Goal: Task Accomplishment & Management: Use online tool/utility

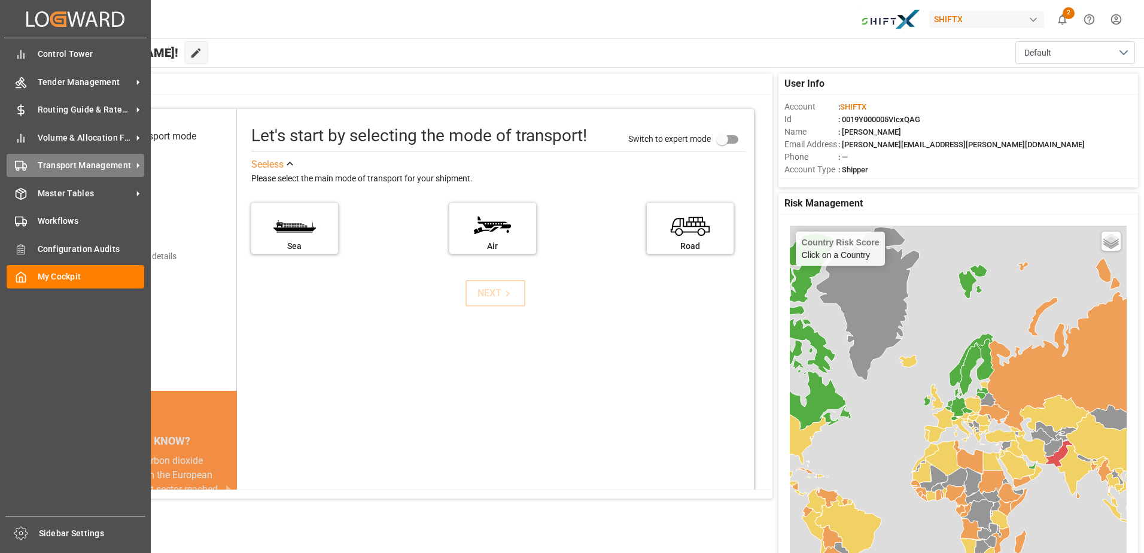
click at [73, 174] on div "Transport Management Transport Management" at bounding box center [76, 165] width 138 height 23
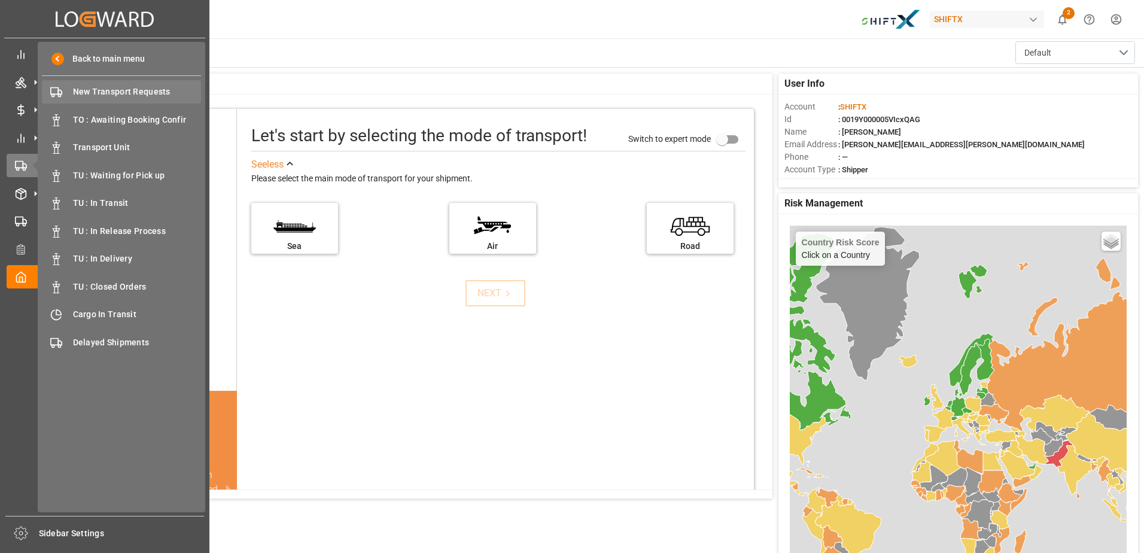
click at [148, 96] on span "New Transport Requests" at bounding box center [137, 92] width 129 height 13
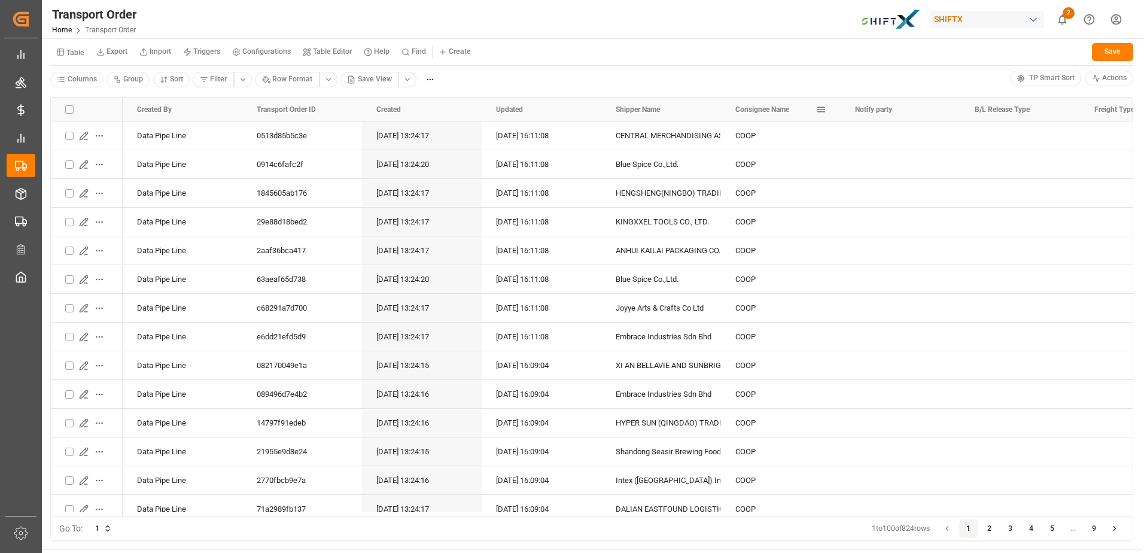
click at [772, 112] on span "Consignee Name" at bounding box center [762, 109] width 54 height 8
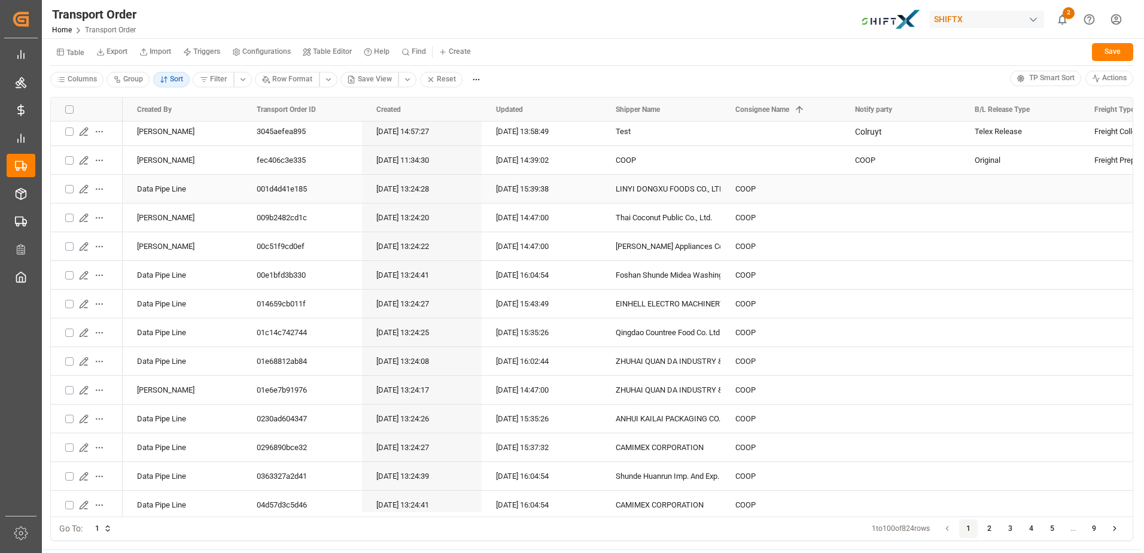
scroll to position [5, 0]
click at [69, 74] on html "Created by potrace 1.15, written by Peter Selinger 2001-2017 Created by potrace…" at bounding box center [572, 276] width 1144 height 553
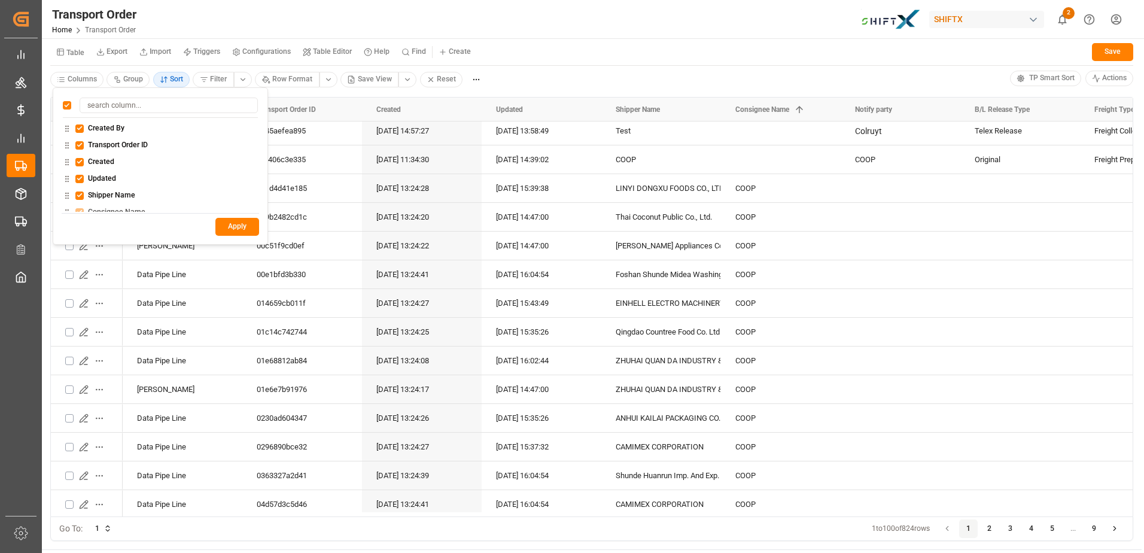
click at [572, 42] on html "Created by potrace 1.15, written by Peter Selinger 2001-2017 Created by potrace…" at bounding box center [572, 276] width 1144 height 553
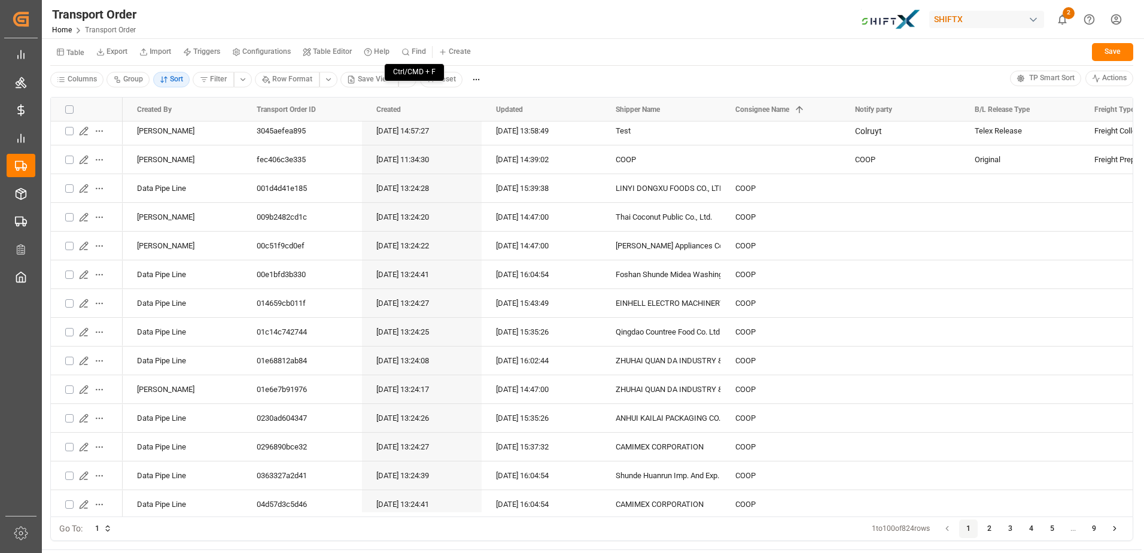
click at [416, 56] on button "Find" at bounding box center [413, 52] width 36 height 18
type input "d"
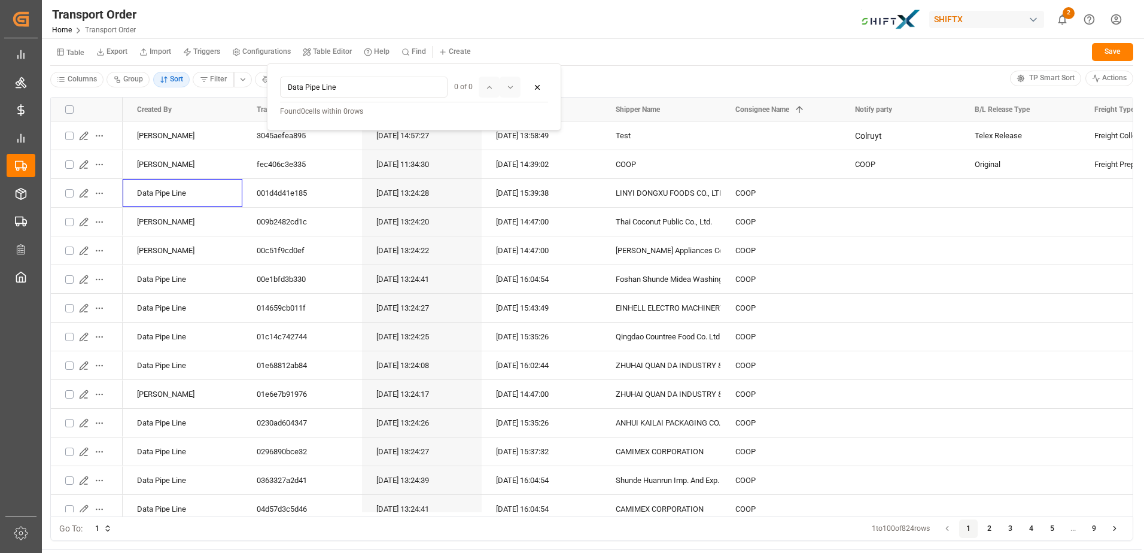
type input "Data Pipe Line"
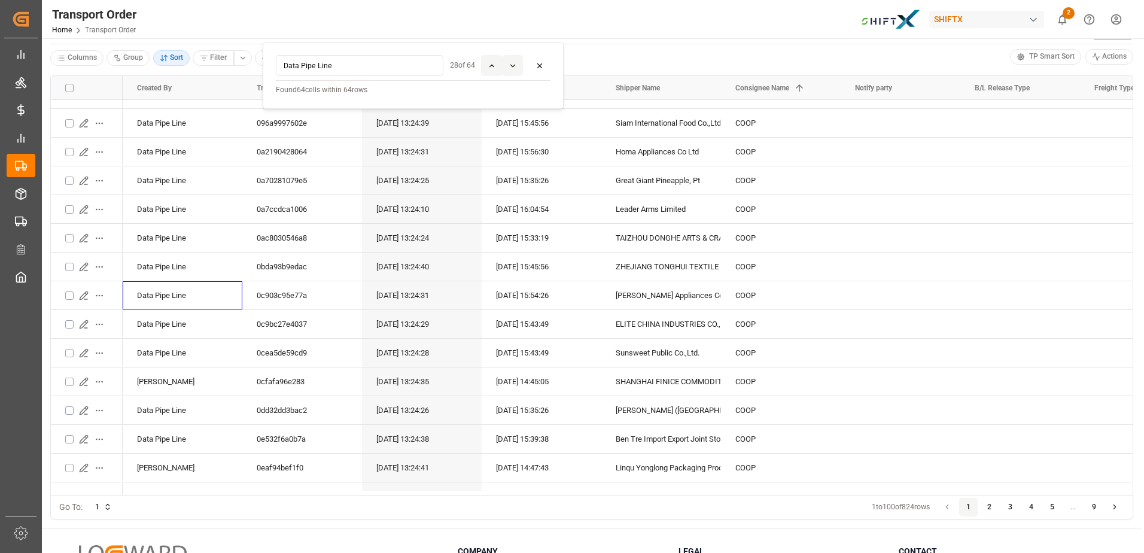
scroll to position [996, 0]
click at [633, 15] on div "Transport Order Home Transport Order SHIFTX 2 Notifications Only show unread Al…" at bounding box center [588, 19] width 1110 height 38
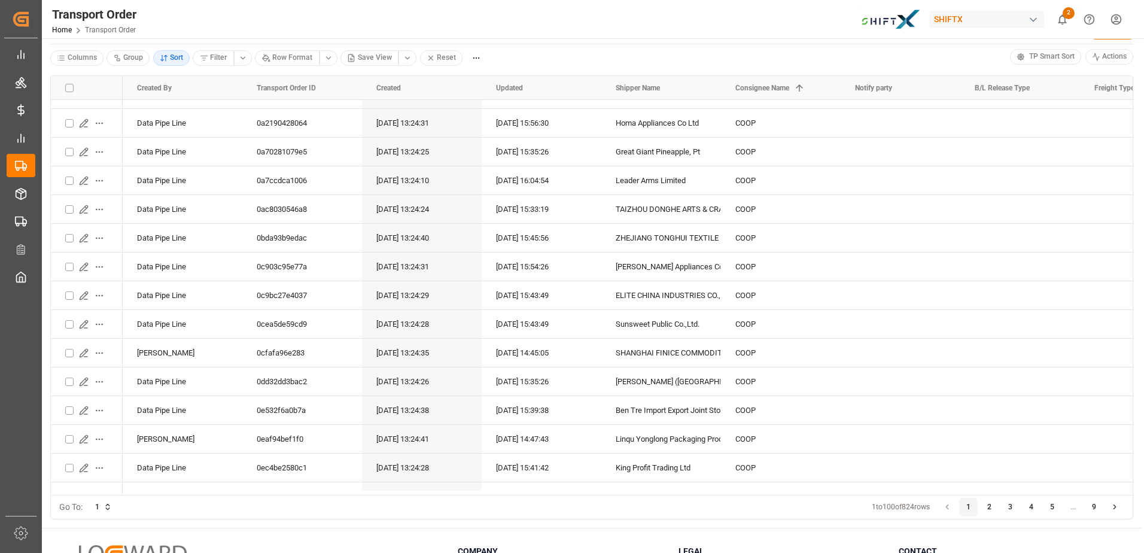
scroll to position [0, 0]
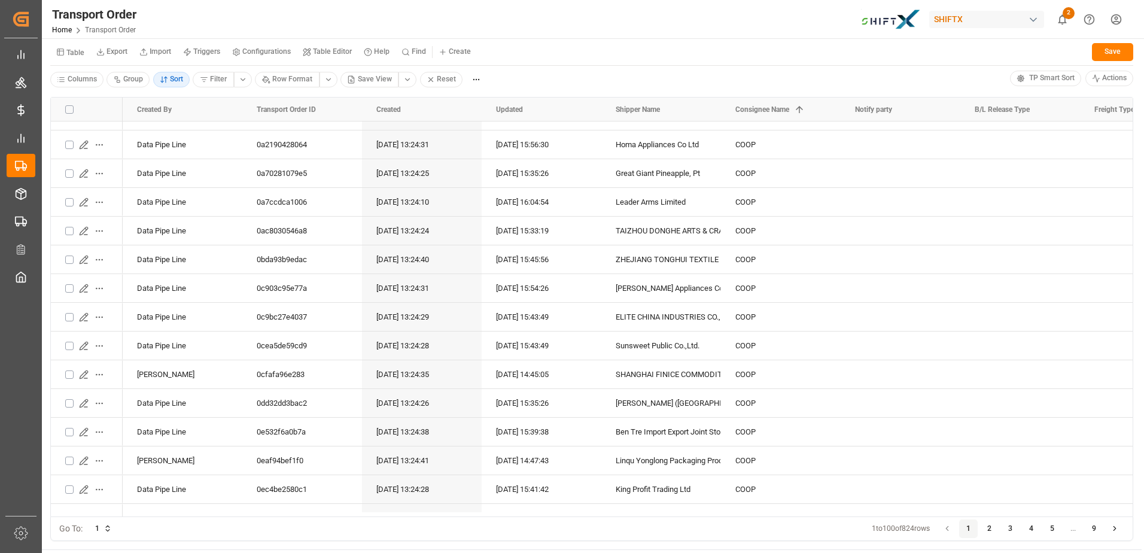
click at [465, 78] on html "Created by potrace 1.15, written by Peter Selinger 2001-2017 Created by potrace…" at bounding box center [572, 276] width 1144 height 553
click at [486, 80] on html "Created by potrace 1.15, written by Peter Selinger 2001-2017 Created by potrace…" at bounding box center [572, 276] width 1144 height 553
click at [163, 83] on html "Created by potrace 1.15, written by Peter Selinger 2001-2017 Created by potrace…" at bounding box center [572, 276] width 1144 height 553
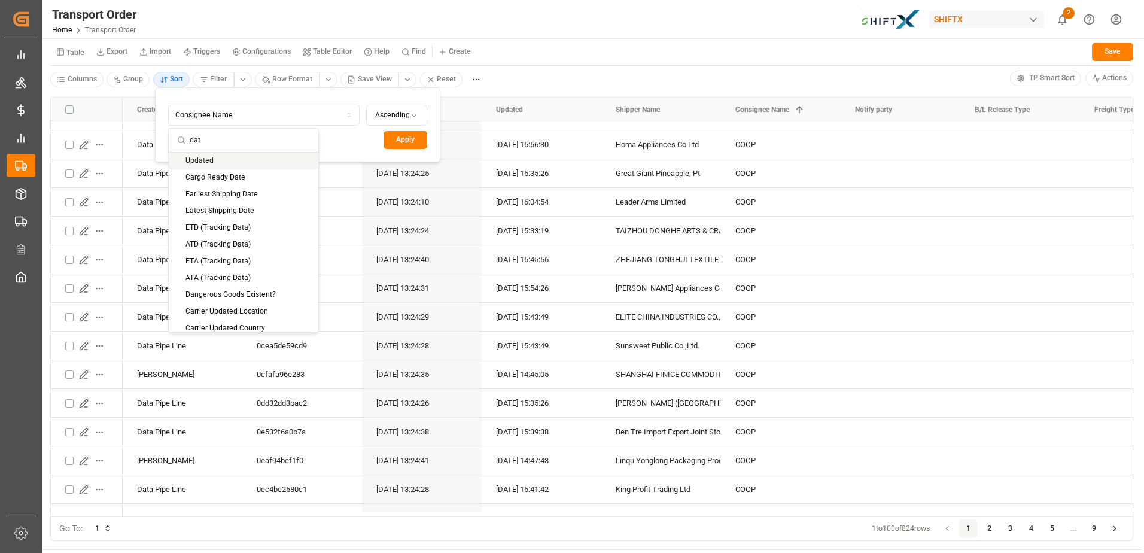
type input "data"
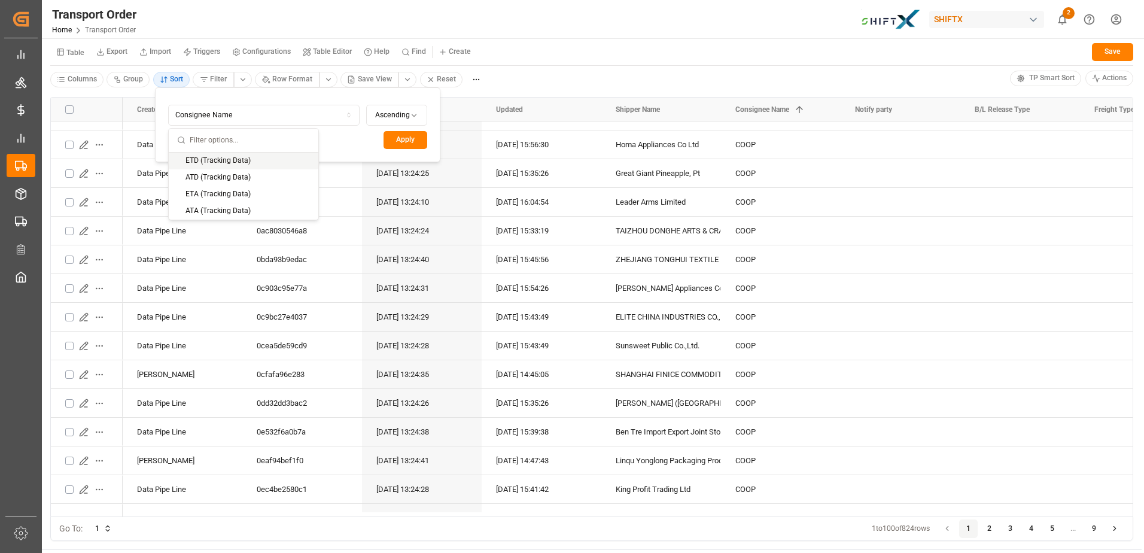
scroll to position [558, 0]
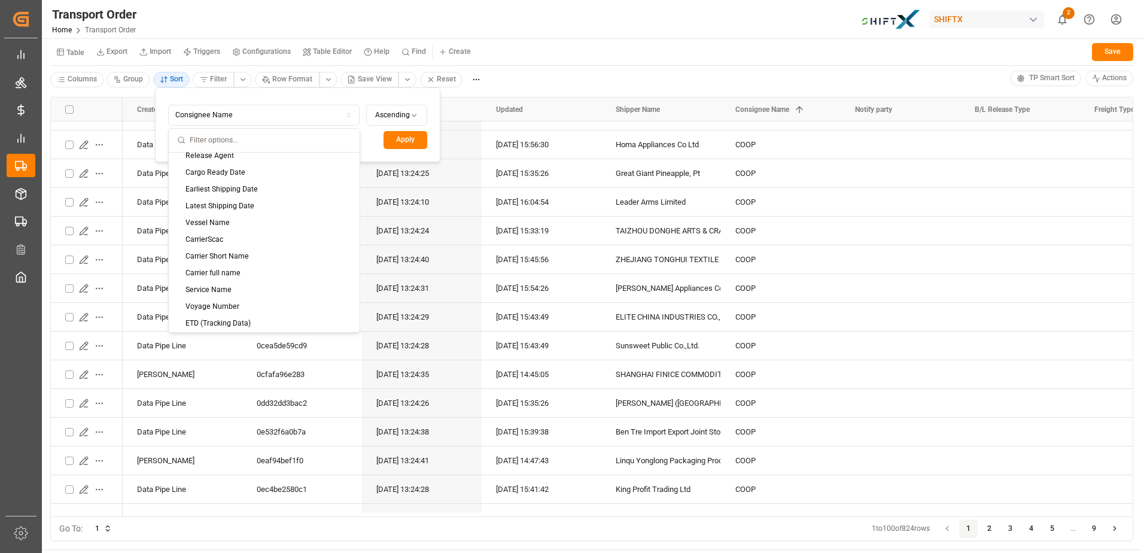
click at [523, 21] on html "Created by potrace 1.15, written by Peter Selinger 2001-2017 Created by potrace…" at bounding box center [572, 276] width 1144 height 553
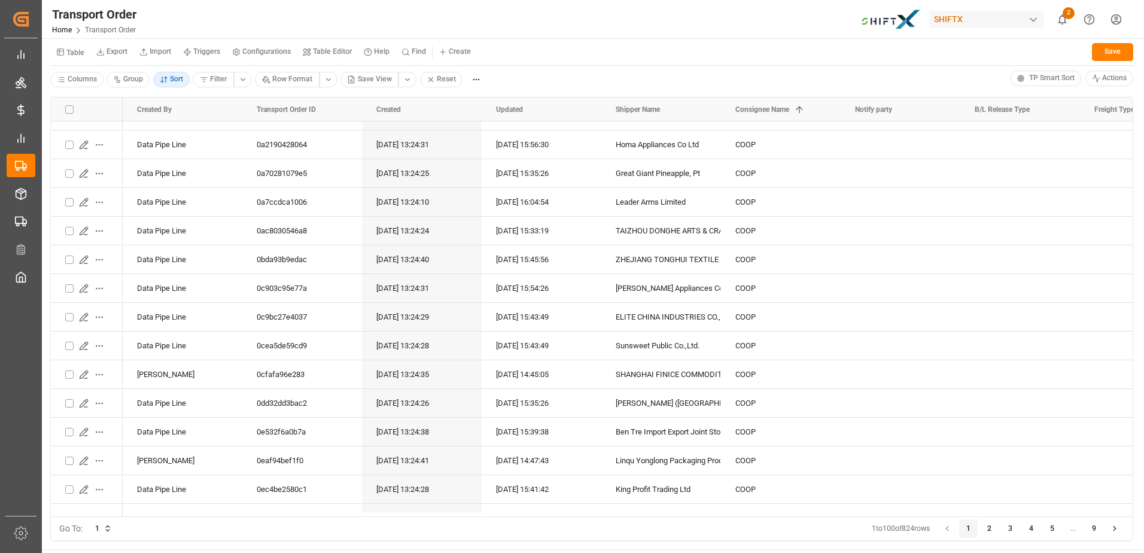
click at [94, 35] on div "Home Transport Order" at bounding box center [94, 29] width 84 height 13
click at [59, 27] on link "Home" at bounding box center [62, 30] width 20 height 8
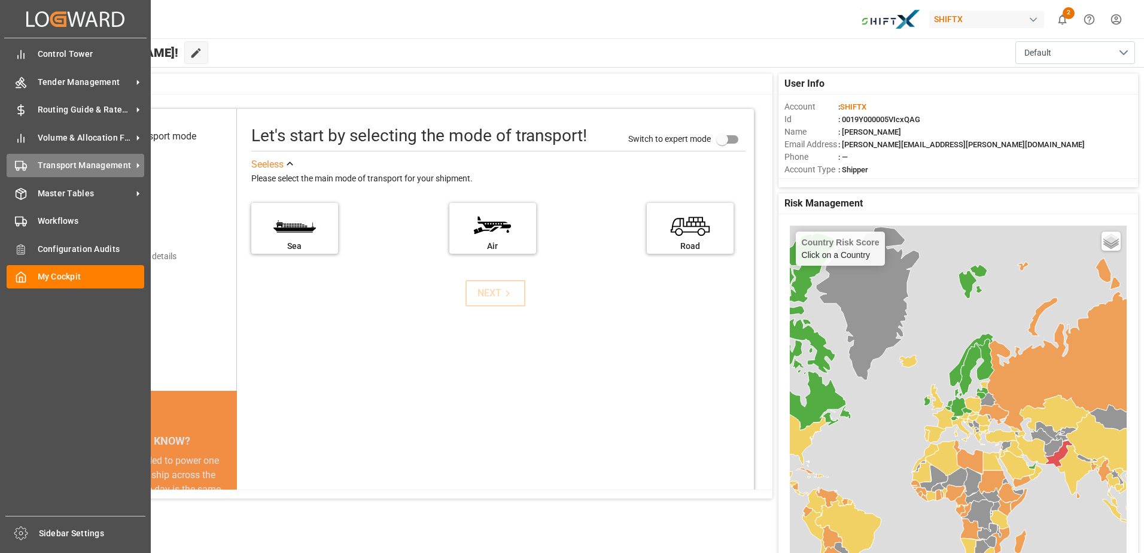
click at [81, 173] on div "Transport Management Transport Management" at bounding box center [76, 165] width 138 height 23
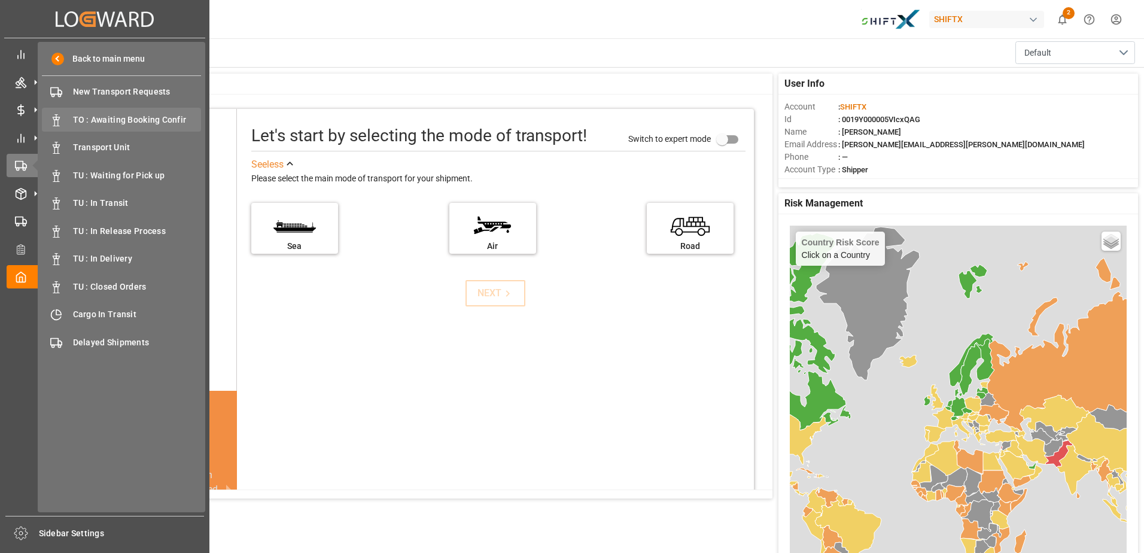
click at [147, 110] on div "TO : Awaiting Booking Confir TO : Awaiting Booking Confir" at bounding box center [121, 119] width 159 height 23
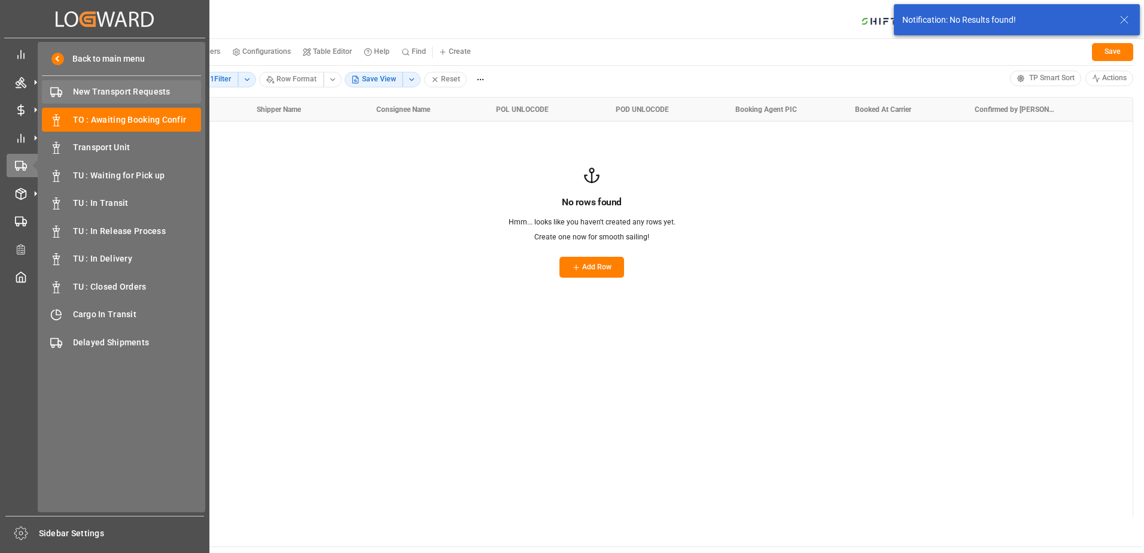
click at [138, 89] on span "New Transport Requests" at bounding box center [137, 92] width 129 height 13
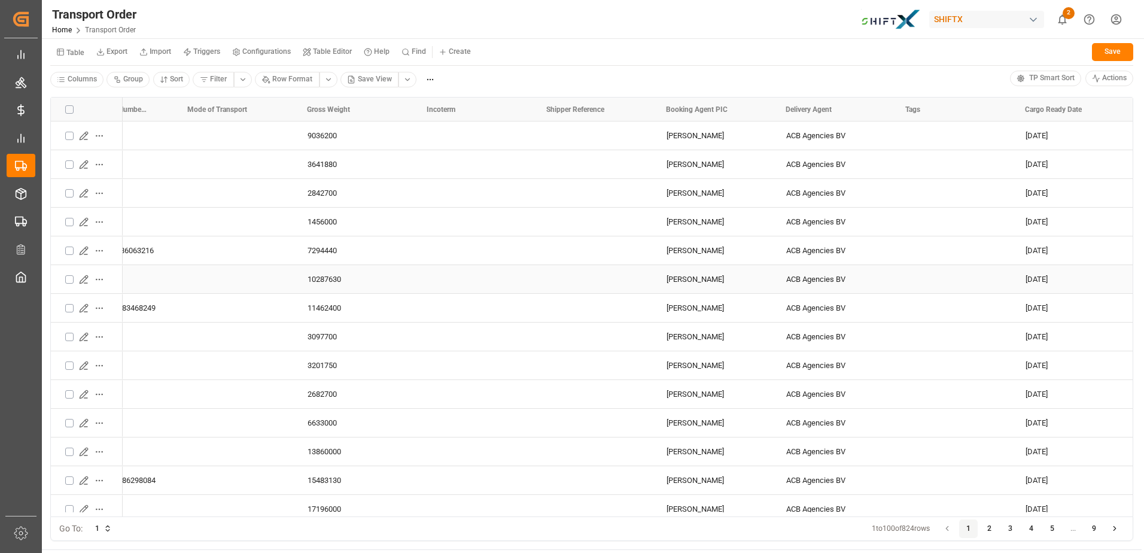
scroll to position [0, 1505]
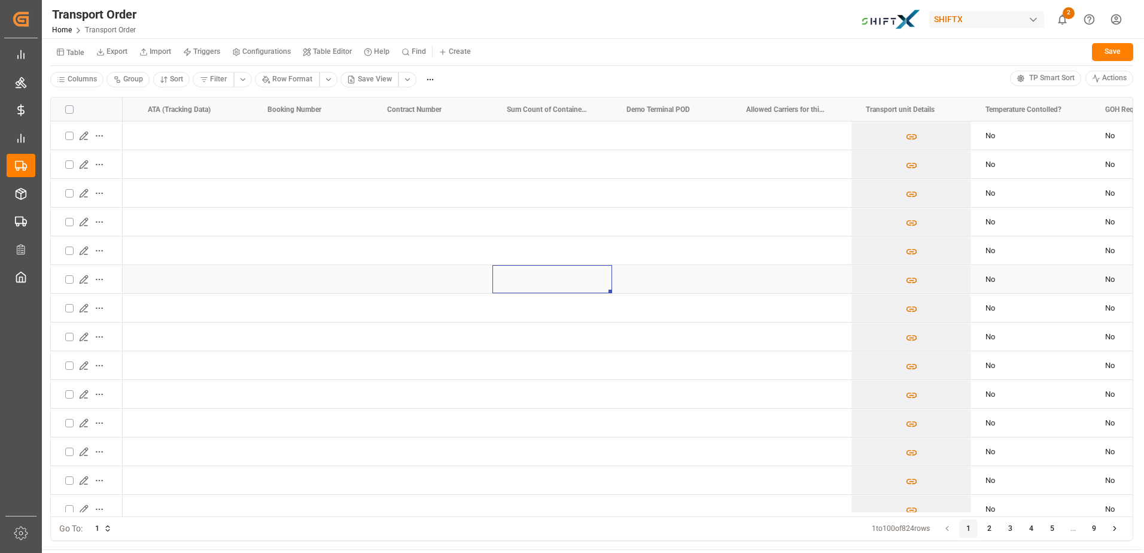
click at [596, 285] on div "Press SPACE to select this row." at bounding box center [552, 279] width 120 height 28
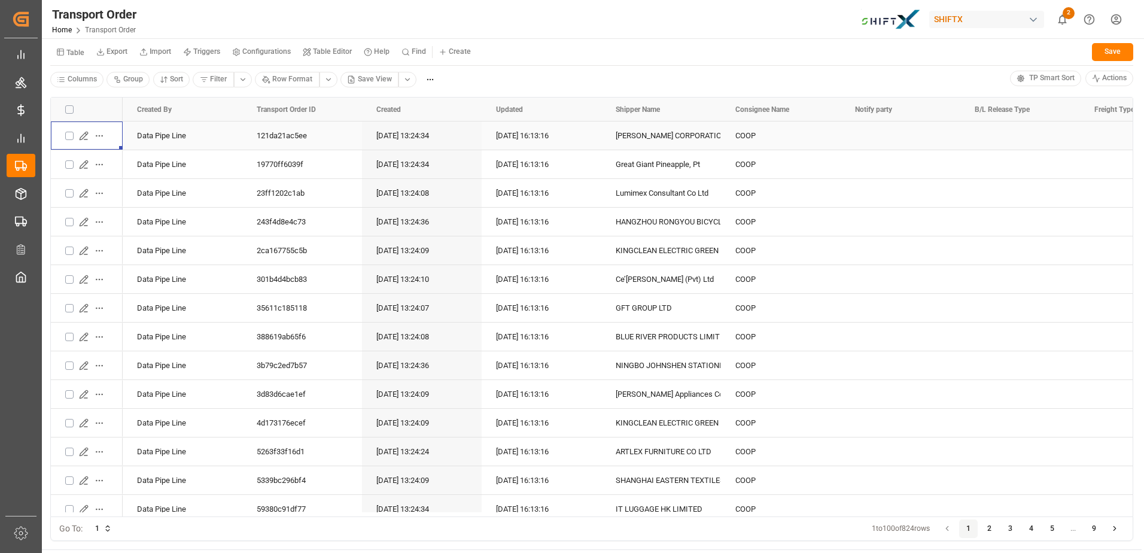
click at [84, 135] on icon "Press SPACE to select this row." at bounding box center [84, 136] width 10 height 10
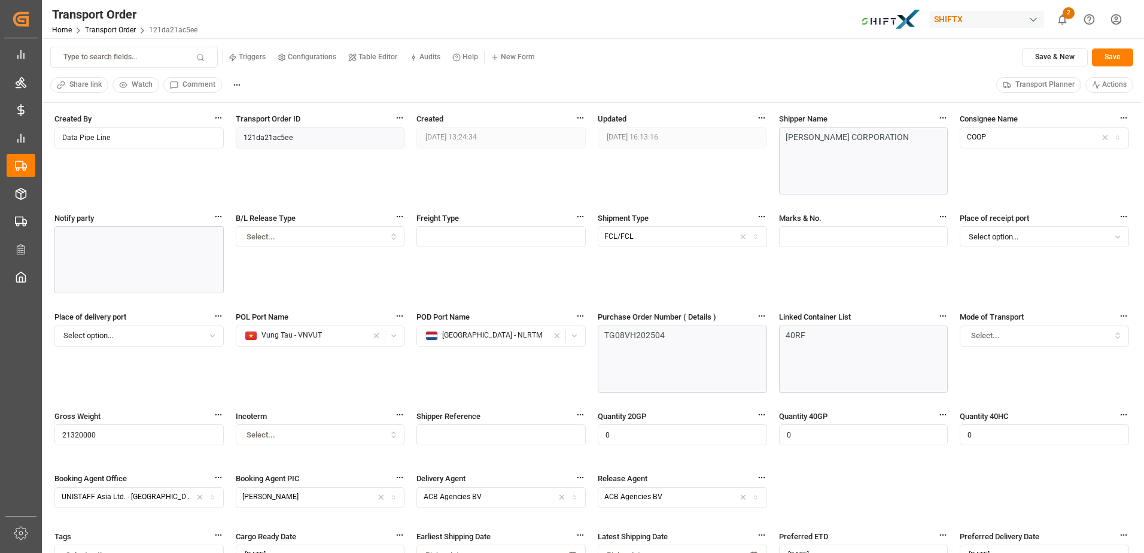
click at [1066, 22] on icon "show 2 new notifications" at bounding box center [1062, 19] width 8 height 10
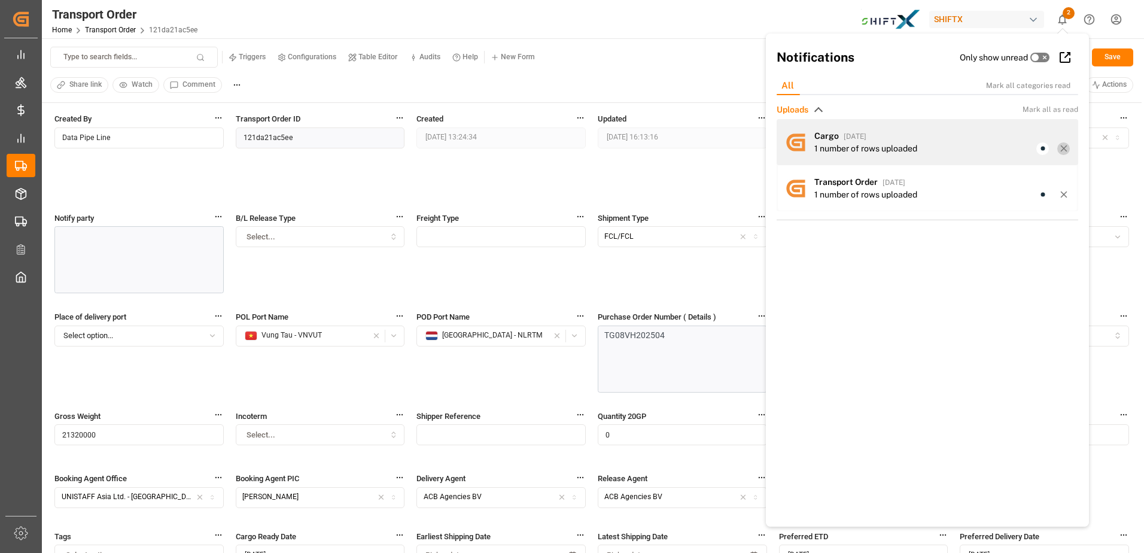
click at [1061, 147] on line at bounding box center [1063, 148] width 5 height 5
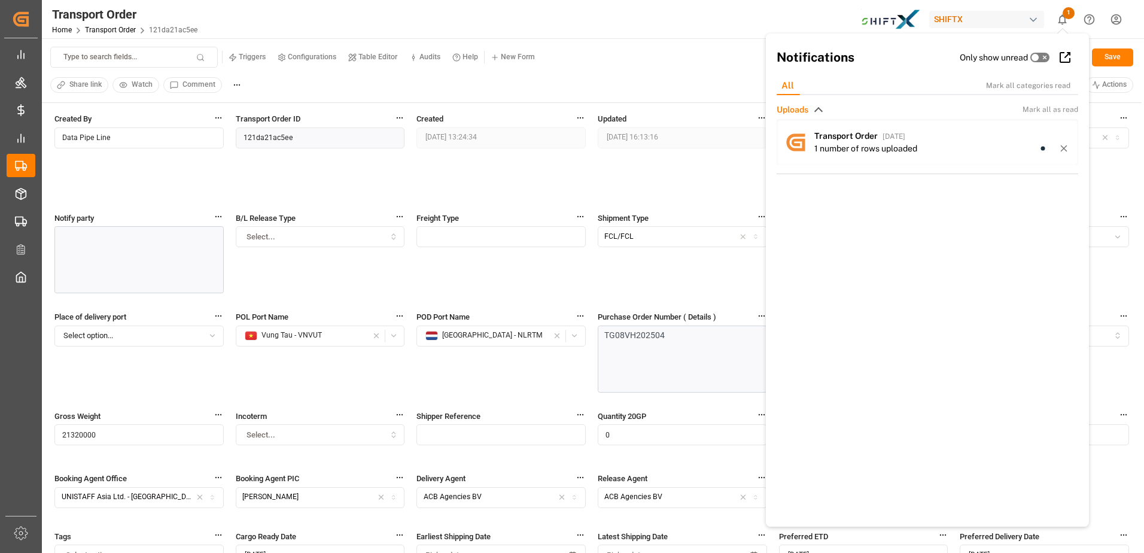
click at [1061, 147] on line at bounding box center [1063, 148] width 5 height 5
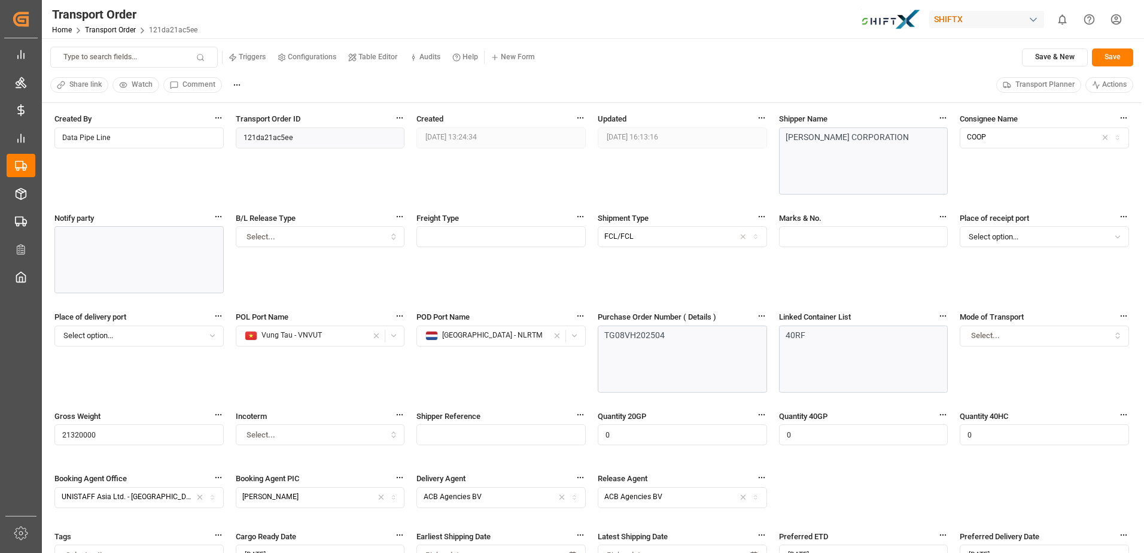
click at [620, 36] on div "Transport Order Home Transport Order 121da21ac5ee SHIFTX 0 Notifications Only s…" at bounding box center [588, 19] width 1110 height 38
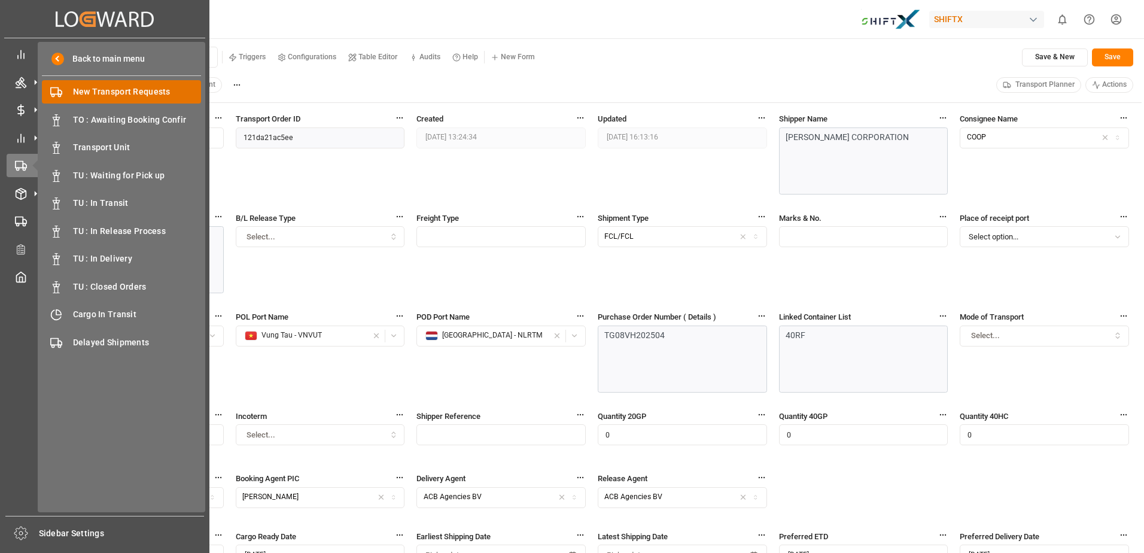
click at [141, 83] on div "New Transport Requests New Transport Requests" at bounding box center [121, 91] width 159 height 23
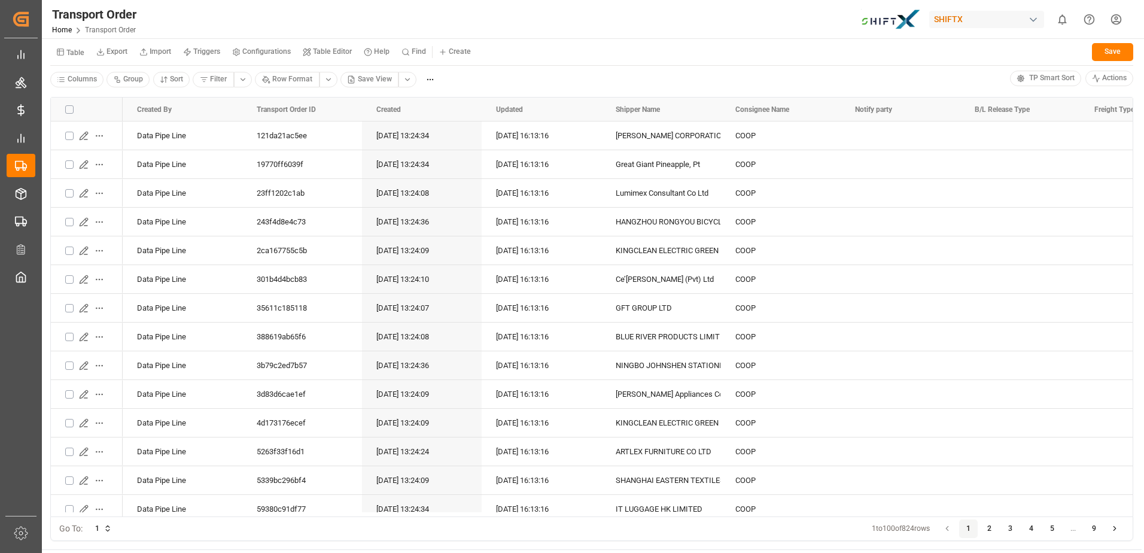
click at [83, 109] on div at bounding box center [87, 110] width 72 height 24
click at [86, 85] on html "Created by potrace 1.15, written by Peter Selinger 2001-2017 Created by potrace…" at bounding box center [572, 276] width 1144 height 553
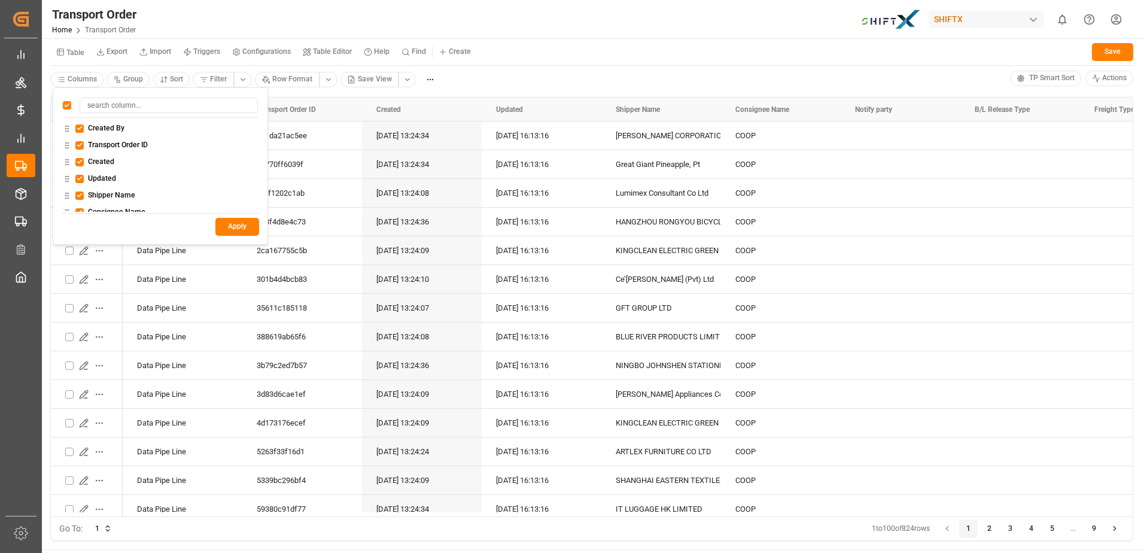
click at [87, 83] on html "Created by potrace 1.15, written by Peter Selinger 2001-2017 Created by potrace…" at bounding box center [572, 276] width 1144 height 553
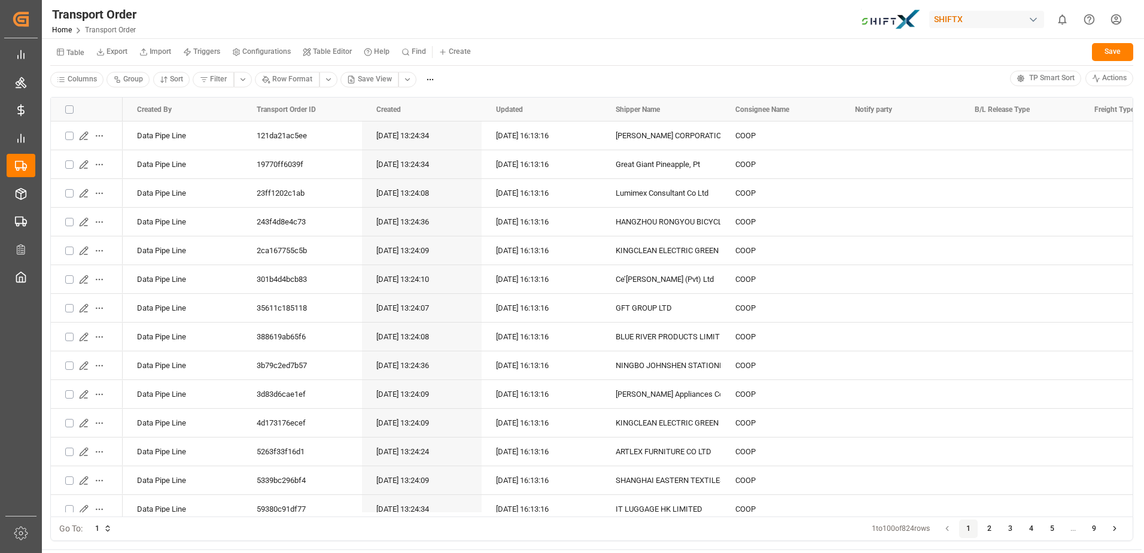
click at [316, 121] on div "Created By Transport Order ID Created Updated" at bounding box center [592, 110] width 1082 height 24
click at [99, 109] on div at bounding box center [87, 110] width 72 height 24
click at [71, 108] on button "button" at bounding box center [69, 109] width 8 height 8
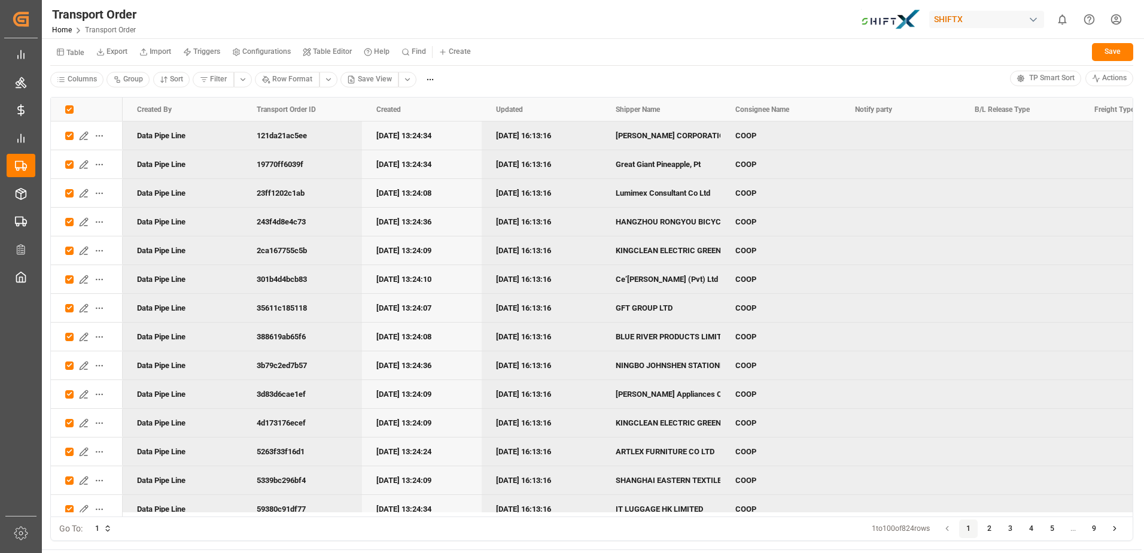
click at [71, 108] on button "button" at bounding box center [69, 109] width 8 height 8
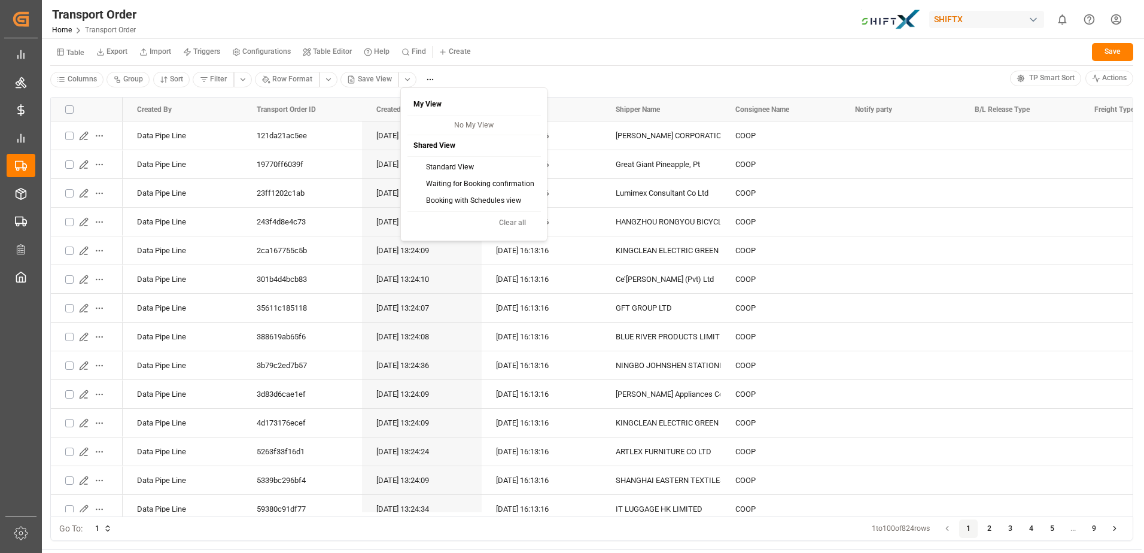
click at [413, 80] on html "Created by potrace 1.15, written by Peter Selinger 2001-2017 Created by potrace…" at bounding box center [572, 276] width 1144 height 553
click at [586, 68] on html "Created by potrace 1.15, written by Peter Selinger 2001-2017 Created by potrace…" at bounding box center [572, 276] width 1144 height 553
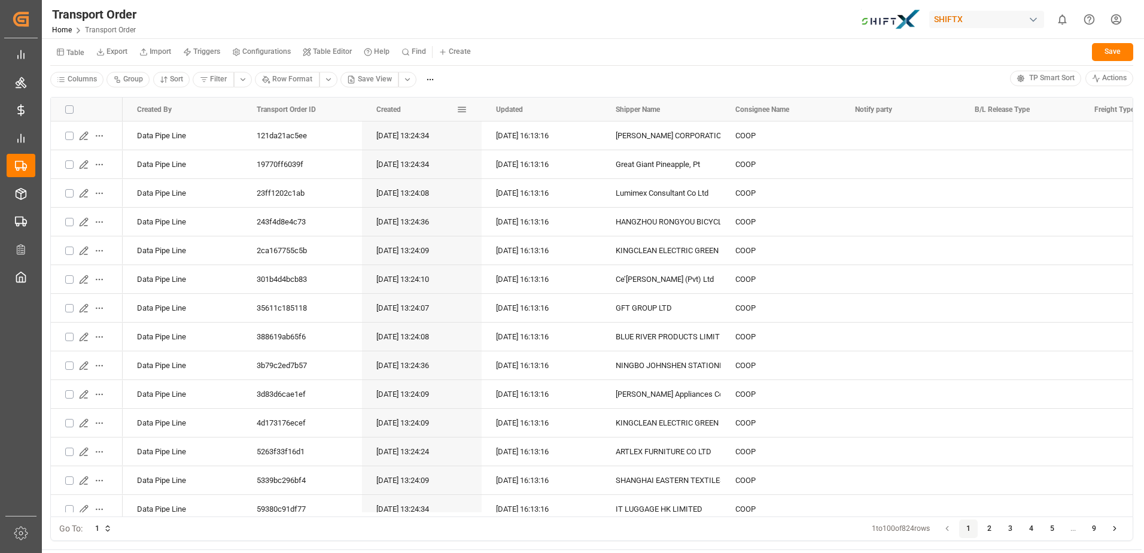
click at [393, 108] on span "Created" at bounding box center [388, 109] width 25 height 8
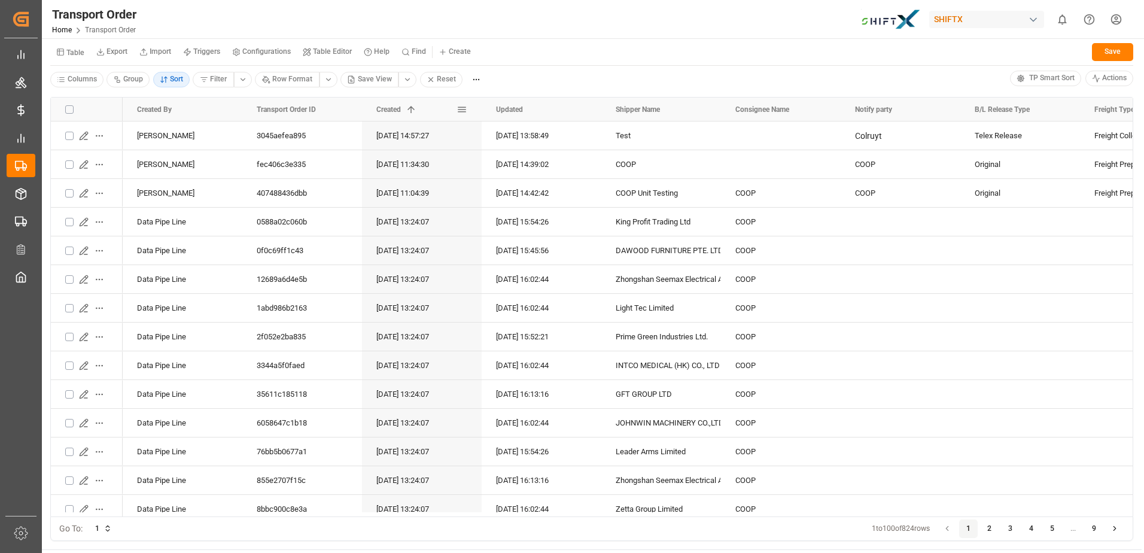
click at [393, 108] on span "Created" at bounding box center [388, 109] width 25 height 8
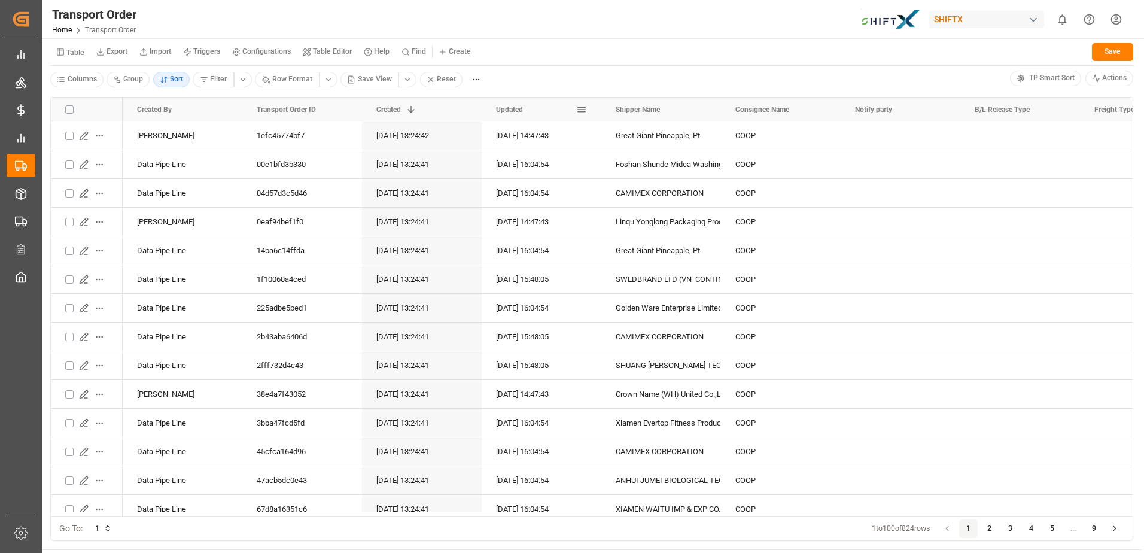
click at [514, 107] on span "Updated" at bounding box center [509, 109] width 27 height 8
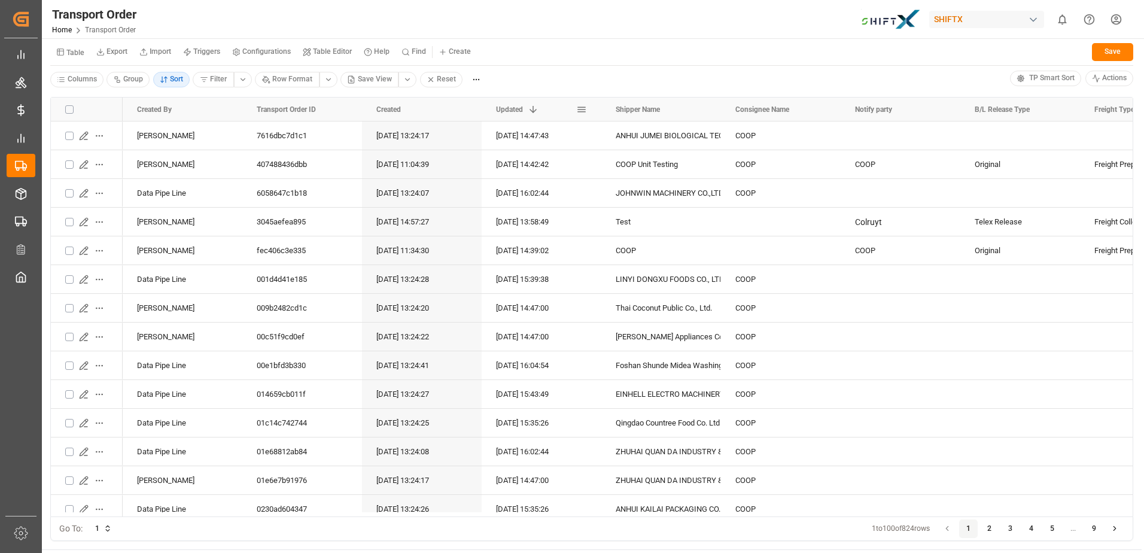
click at [514, 107] on span "Updated" at bounding box center [509, 109] width 27 height 8
drag, startPoint x: 514, startPoint y: 107, endPoint x: 756, endPoint y: 5, distance: 261.6
click at [756, 5] on div "Transport Order Home Transport Order SHIFTX 0 Notifications Only show unread Al…" at bounding box center [588, 19] width 1110 height 38
click at [173, 79] on html "Created by potrace 1.15, written by Peter Selinger 2001-2017 Created by potrace…" at bounding box center [572, 276] width 1144 height 553
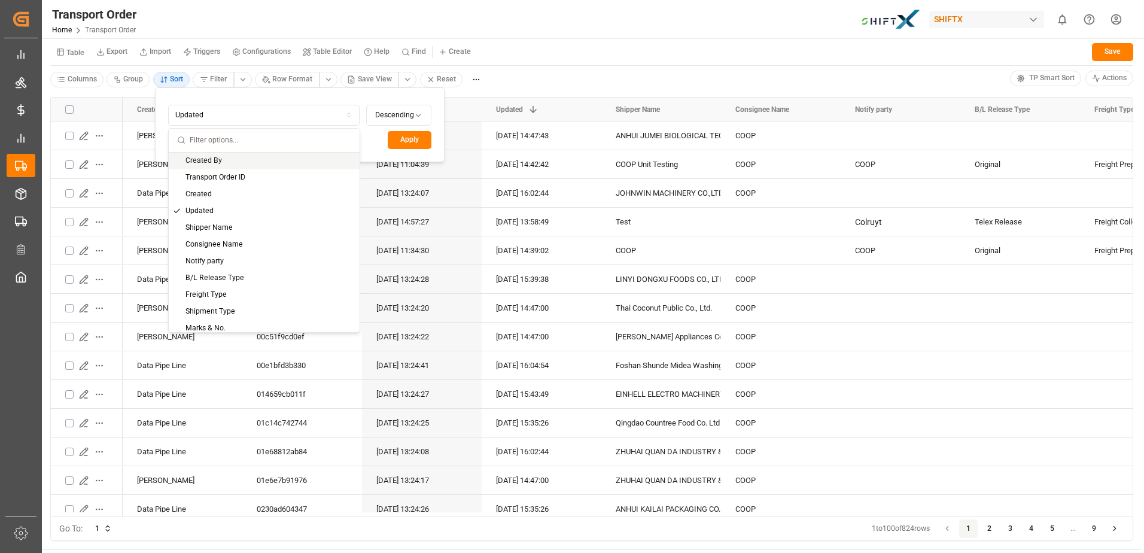
click at [173, 79] on html "Created by potrace 1.15, written by Peter Selinger 2001-2017 Created by potrace…" at bounding box center [572, 276] width 1144 height 553
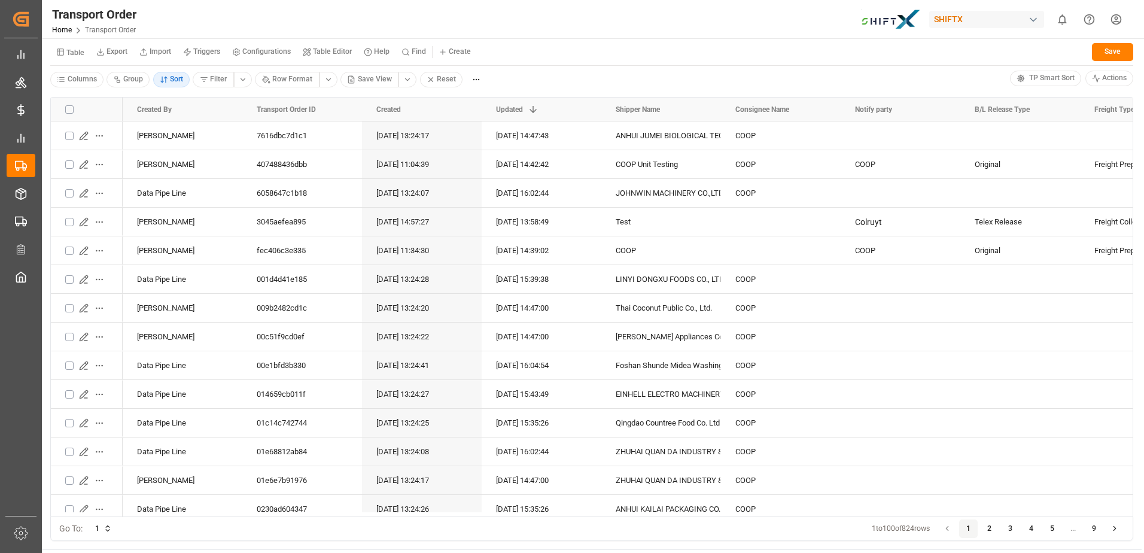
click at [173, 79] on html "Created by potrace 1.15, written by Peter Selinger 2001-2017 Created by potrace…" at bounding box center [572, 276] width 1144 height 553
click at [163, 79] on html "Created by potrace 1.15, written by Peter Selinger 2001-2017 Created by potrace…" at bounding box center [572, 276] width 1144 height 553
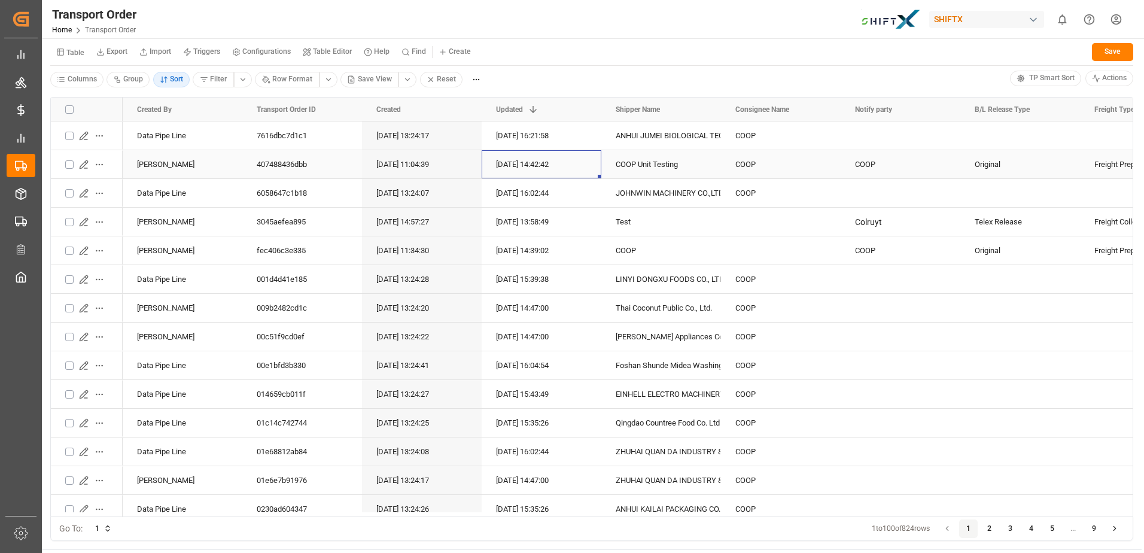
click at [592, 154] on div "[DATE] 14:42:42" at bounding box center [542, 164] width 120 height 28
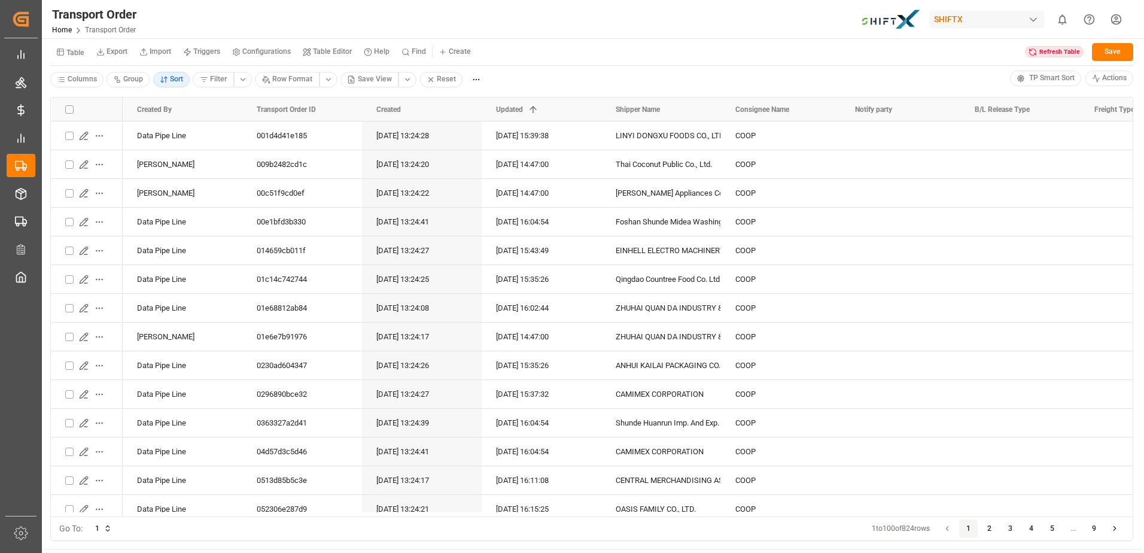
click at [671, 66] on div "Table Export Import Triggers Configurations Table Editor Help Find Create Refre…" at bounding box center [591, 63] width 1099 height 50
click at [673, 13] on div "Transport Order Home Transport Order SHIFTX 0 Notifications Only show unread Al…" at bounding box center [588, 19] width 1110 height 38
click at [410, 46] on button "Find" at bounding box center [413, 52] width 36 height 18
type input "Da"
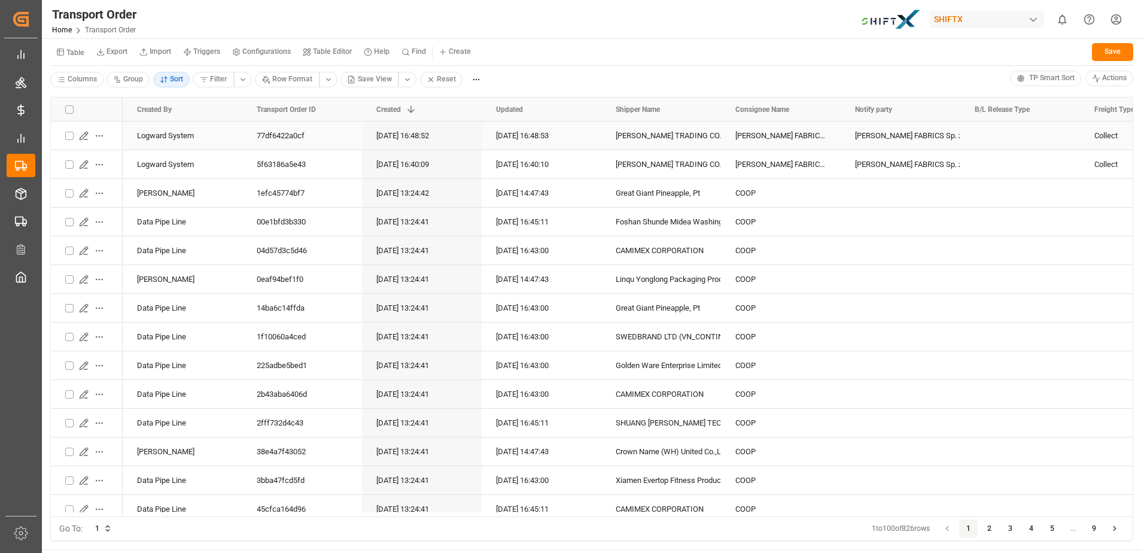
click at [86, 134] on icon "Press SPACE to select this row." at bounding box center [84, 136] width 8 height 8
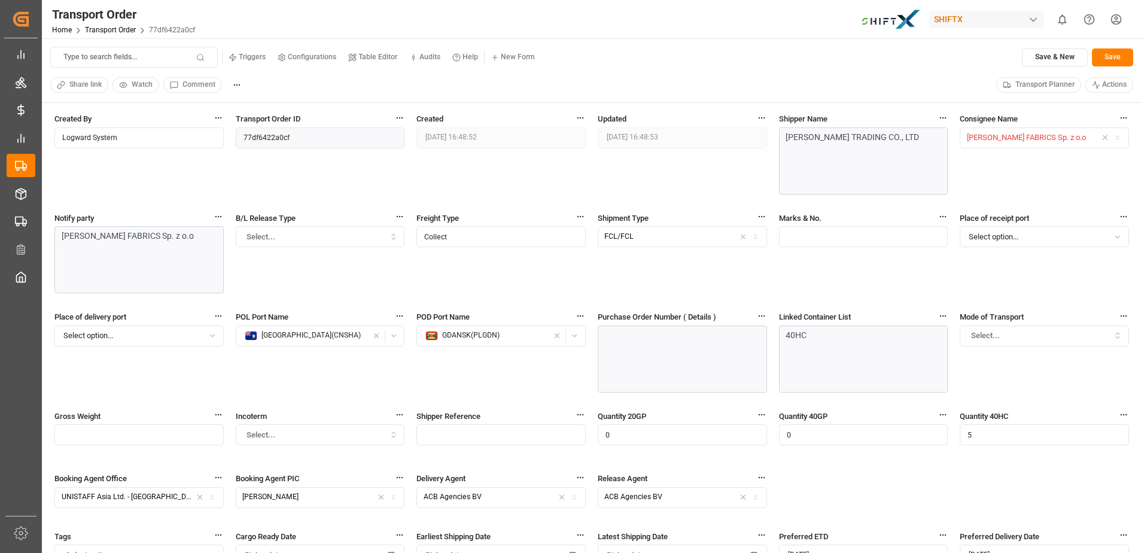
click at [1012, 138] on span "[PERSON_NAME] FABRICS Sp. z o.o" at bounding box center [1026, 137] width 119 height 9
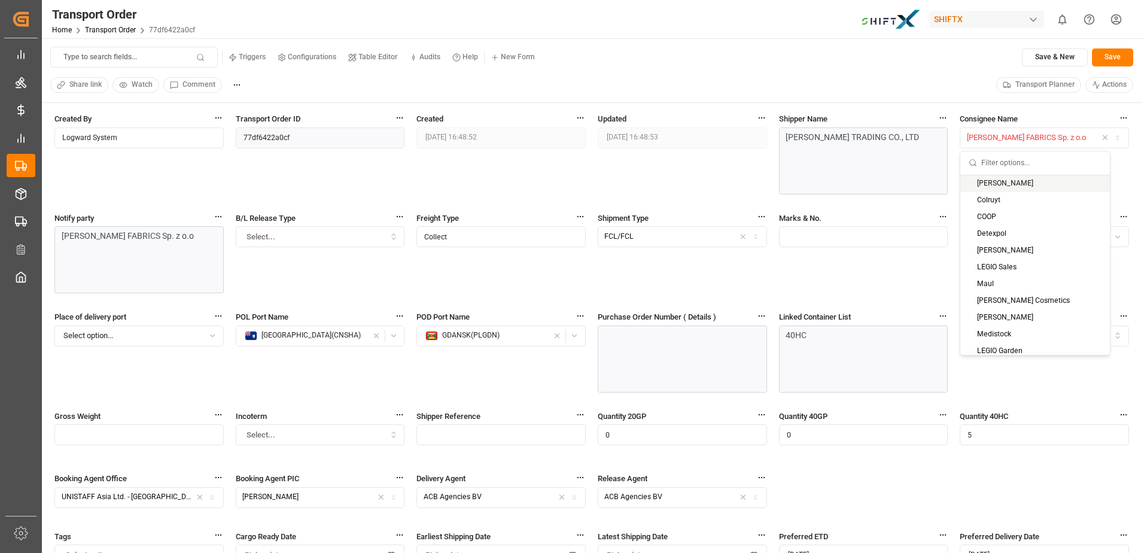
click at [1012, 138] on span "[PERSON_NAME] FABRICS Sp. z o.o" at bounding box center [1026, 137] width 119 height 9
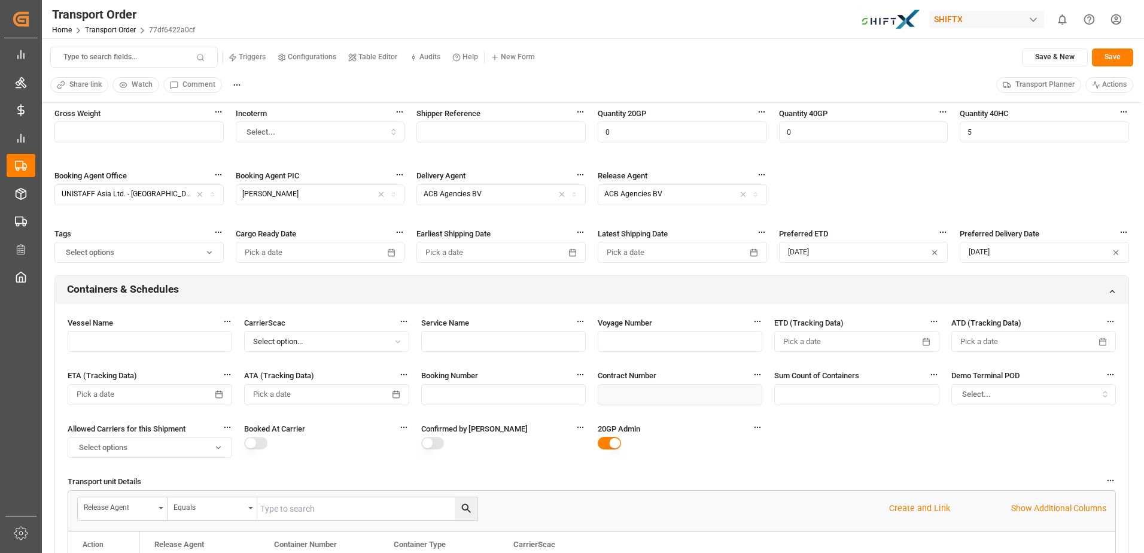
scroll to position [303, 0]
click at [364, 133] on div "Select..." at bounding box center [320, 131] width 164 height 11
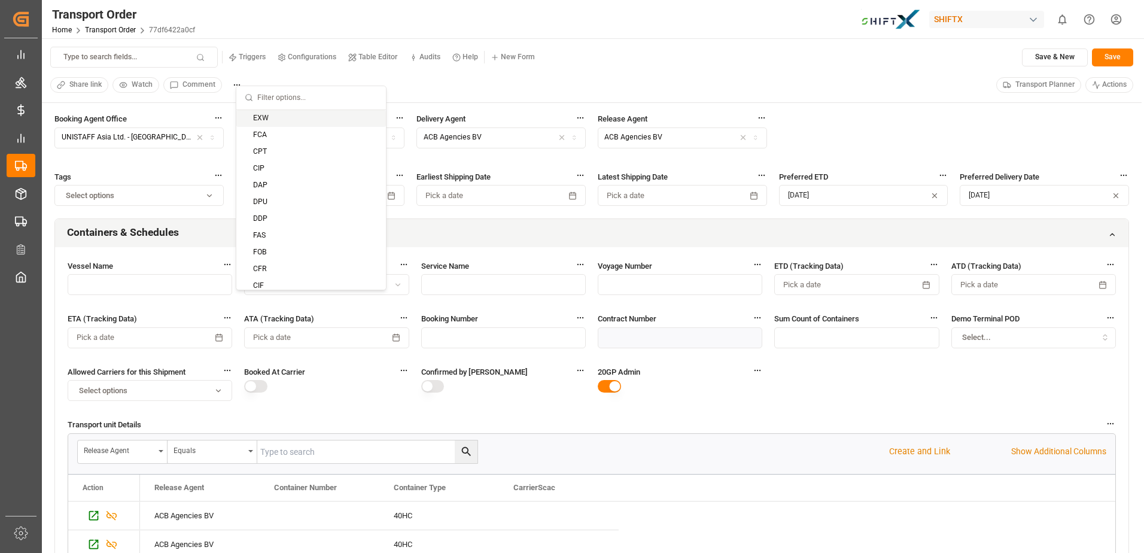
scroll to position [363, 0]
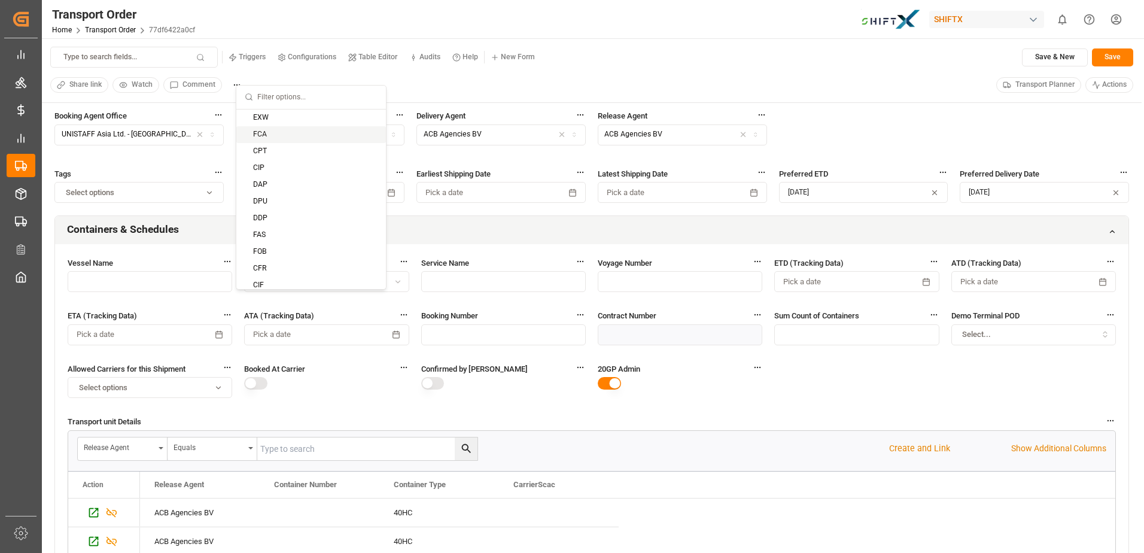
click at [788, 403] on div "Vessel Name CarrierScac Select option... Service Name Voyage Number ETD (Tracki…" at bounding box center [591, 456] width 1073 height 424
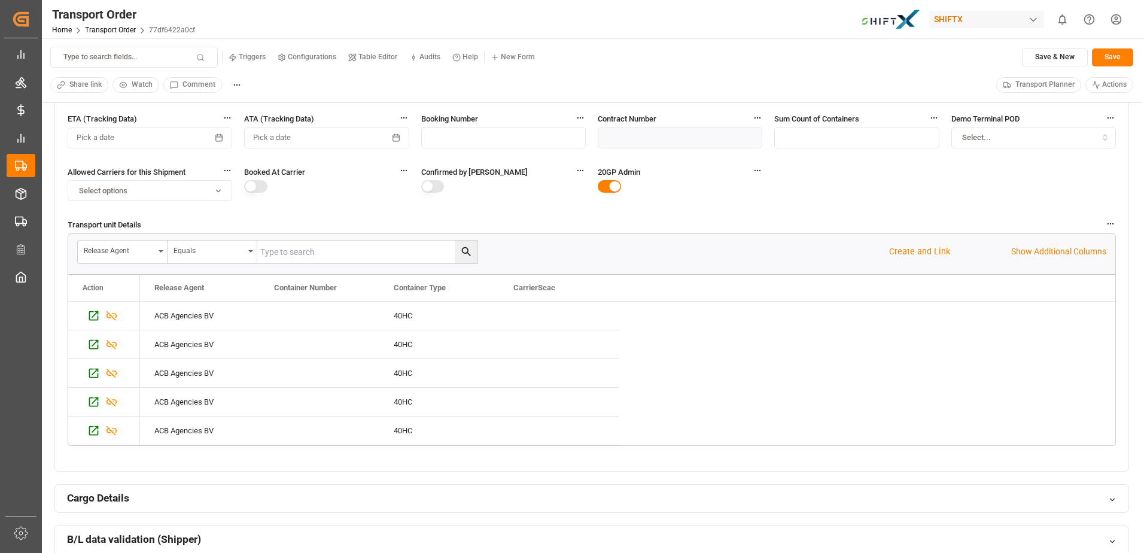
scroll to position [560, 0]
click at [93, 314] on icon "Press SPACE to select this row." at bounding box center [93, 315] width 13 height 13
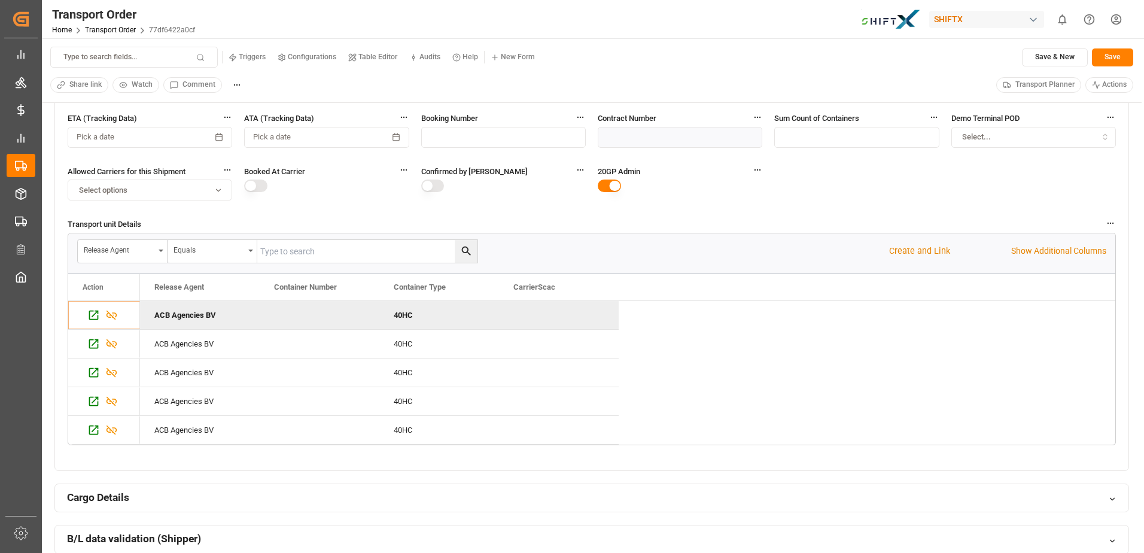
click at [720, 190] on div "20GP Admin" at bounding box center [680, 185] width 165 height 40
click at [1050, 87] on span "Transport Planner" at bounding box center [1044, 85] width 59 height 11
